Goal: Communication & Community: Share content

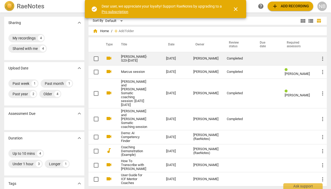
click at [136, 58] on link "[PERSON_NAME]-S23-[DATE]" at bounding box center [134, 59] width 26 height 8
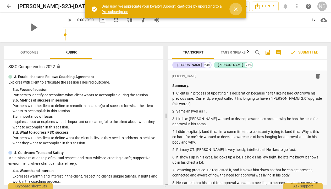
click at [236, 10] on span "close" at bounding box center [235, 9] width 6 height 6
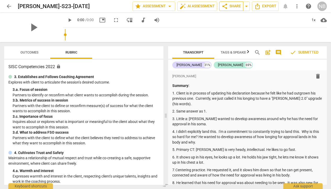
click at [236, 6] on span "share Share" at bounding box center [230, 6] width 19 height 6
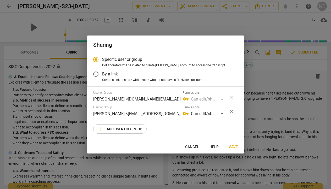
click at [174, 121] on div "User or Group [PERSON_NAME] <[DOMAIN_NAME][EMAIL_ADDRESS][DOMAIN_NAME]> Permiss…" at bounding box center [165, 112] width 144 height 43
click at [233, 148] on span "Save" at bounding box center [233, 147] width 9 height 5
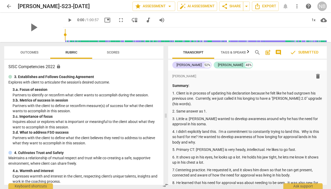
radio input "false"
click at [167, 6] on span "arrow_drop_down" at bounding box center [169, 6] width 6 height 6
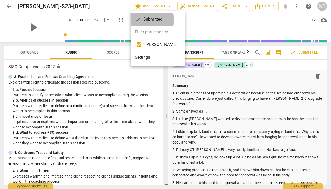
click at [139, 20] on span "check" at bounding box center [138, 19] width 6 height 6
click at [142, 58] on li "Settings" at bounding box center [158, 57] width 54 height 13
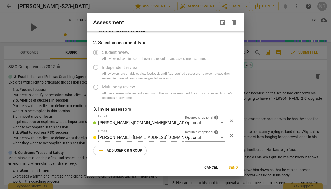
scroll to position [14, 0]
click at [228, 136] on span "close" at bounding box center [231, 136] width 6 height 6
radio input "false"
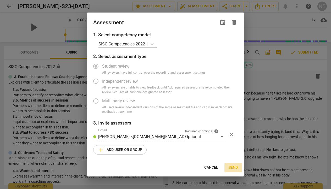
click at [230, 166] on span "Send" at bounding box center [232, 167] width 9 height 5
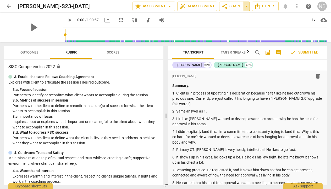
click at [246, 6] on span "arrow_drop_down" at bounding box center [246, 6] width 6 height 6
click at [234, 8] on span "share Share" at bounding box center [230, 6] width 19 height 6
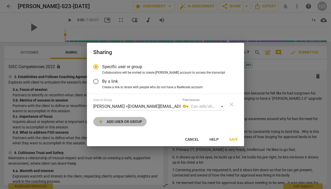
click at [133, 123] on span "add Add user or group" at bounding box center [120, 122] width 44 height 6
radio input "false"
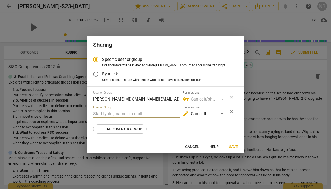
click at [123, 114] on input "text" at bounding box center [136, 114] width 87 height 8
click at [123, 112] on input "text" at bounding box center [136, 114] width 87 height 8
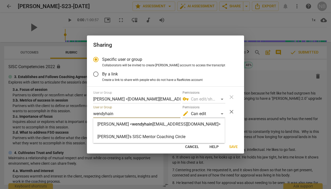
type input "wendyhain"
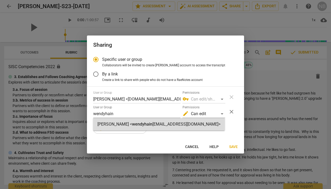
click at [118, 126] on strong "[PERSON_NAME] <" at bounding box center [114, 124] width 35 height 5
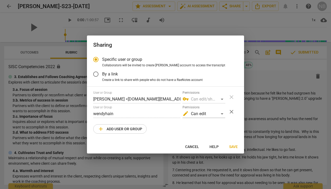
radio input "false"
type input "[PERSON_NAME] <[EMAIL_ADDRESS][DOMAIN_NAME]>"
click at [140, 125] on button "add Add user or group" at bounding box center [119, 129] width 53 height 9
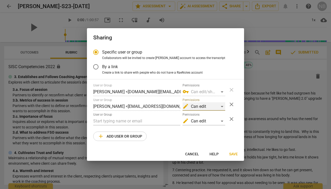
click at [222, 106] on div "edit Can edit" at bounding box center [203, 107] width 43 height 8
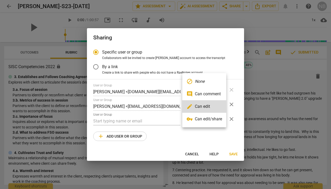
click at [210, 118] on li "vpn_key Can edit/share" at bounding box center [204, 119] width 44 height 13
radio input "false"
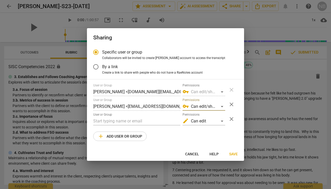
click at [234, 154] on span "Save" at bounding box center [233, 154] width 9 height 5
